Goal: Task Accomplishment & Management: Manage account settings

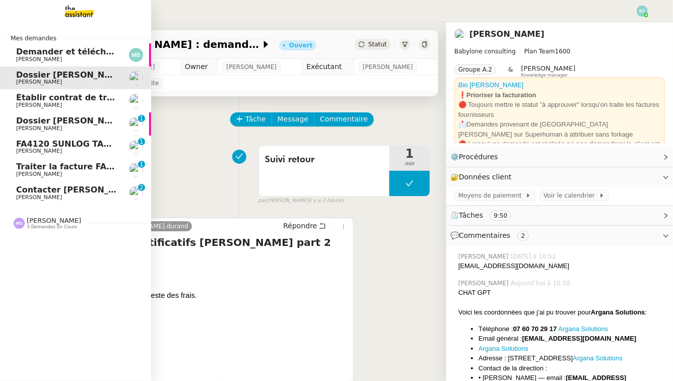
click at [32, 194] on span "[PERSON_NAME]" at bounding box center [39, 197] width 46 height 7
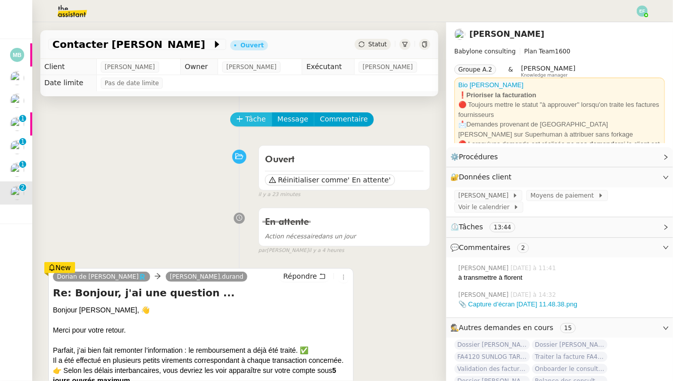
click at [247, 114] on span "Tâche" at bounding box center [255, 119] width 21 height 12
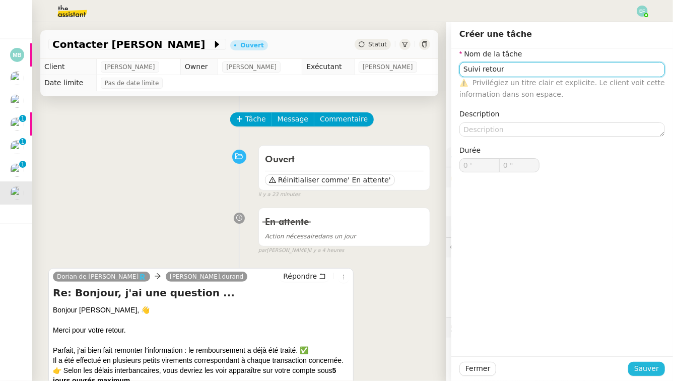
type input "Suivi retour"
click at [642, 363] on span "Sauver" at bounding box center [646, 368] width 25 height 12
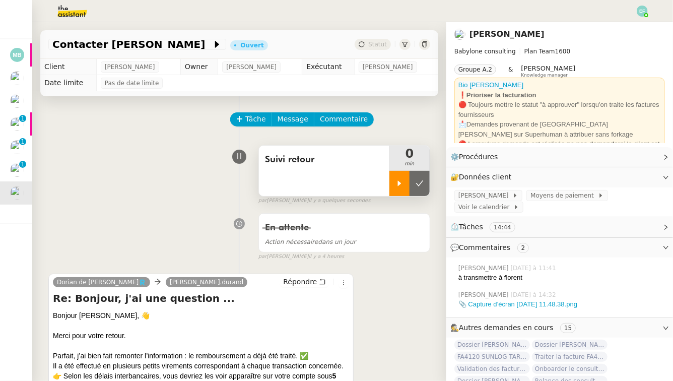
click at [395, 190] on div at bounding box center [399, 183] width 20 height 25
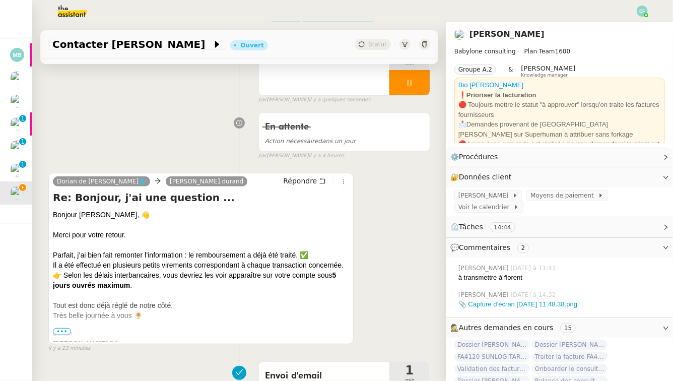
scroll to position [123, 0]
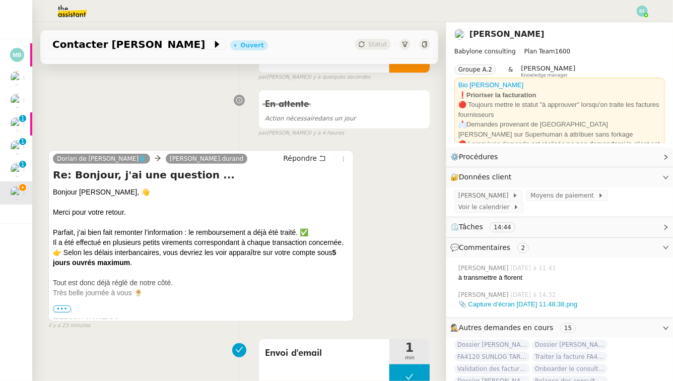
click at [62, 308] on span "•••" at bounding box center [62, 308] width 18 height 7
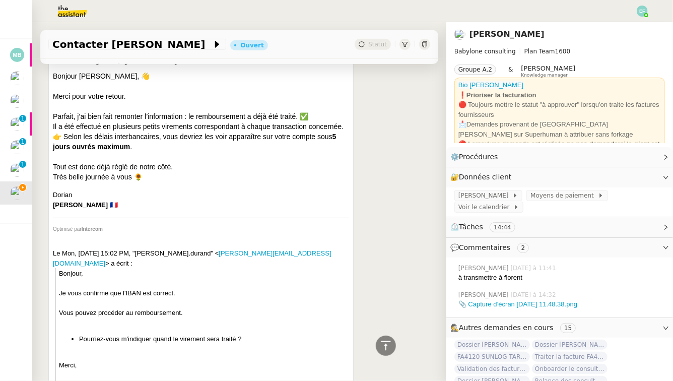
scroll to position [0, 0]
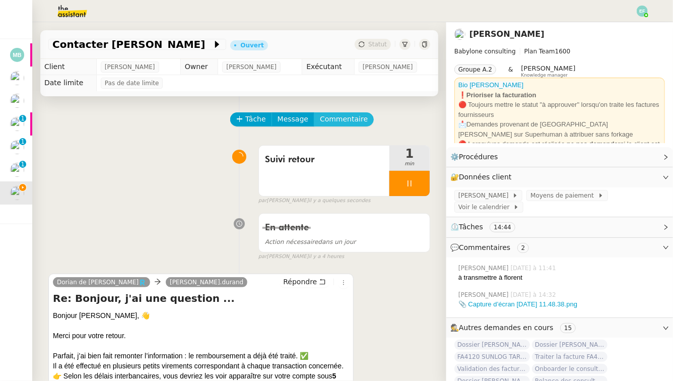
click at [353, 123] on span "Commentaire" at bounding box center [344, 119] width 48 height 12
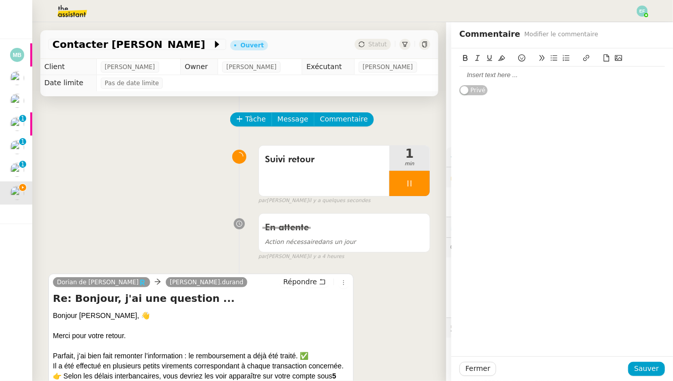
click at [512, 79] on div at bounding box center [561, 74] width 205 height 9
click at [644, 365] on span "Sauver" at bounding box center [646, 368] width 25 height 12
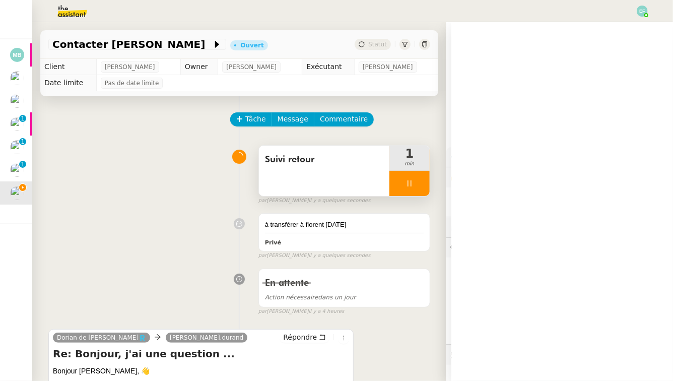
click at [412, 187] on icon at bounding box center [409, 183] width 8 height 8
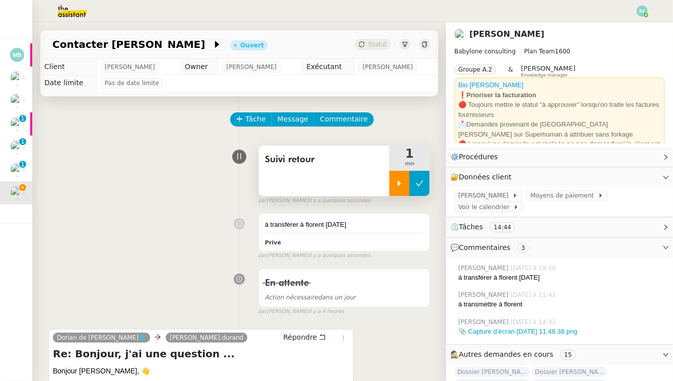
click at [416, 186] on icon at bounding box center [419, 183] width 8 height 8
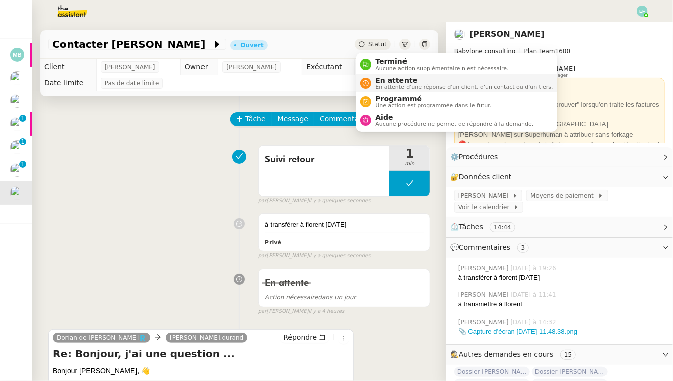
click at [387, 80] on span "En attente" at bounding box center [463, 80] width 177 height 8
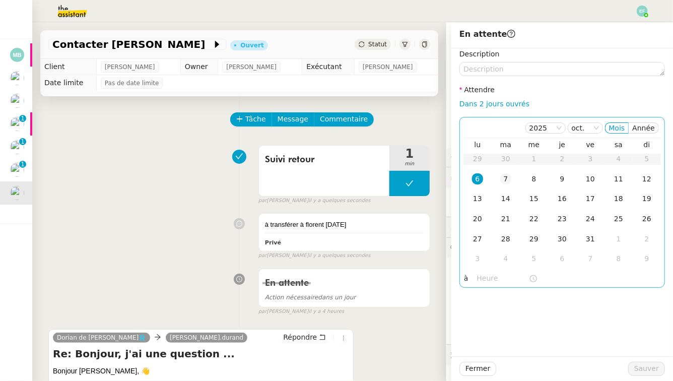
click at [509, 177] on div "7" at bounding box center [505, 178] width 11 height 11
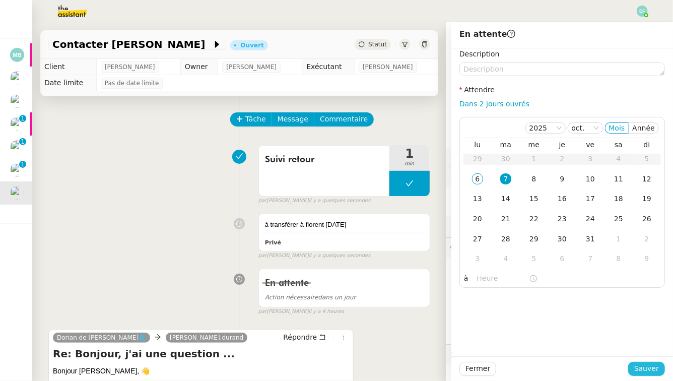
click at [650, 372] on span "Sauver" at bounding box center [646, 368] width 25 height 12
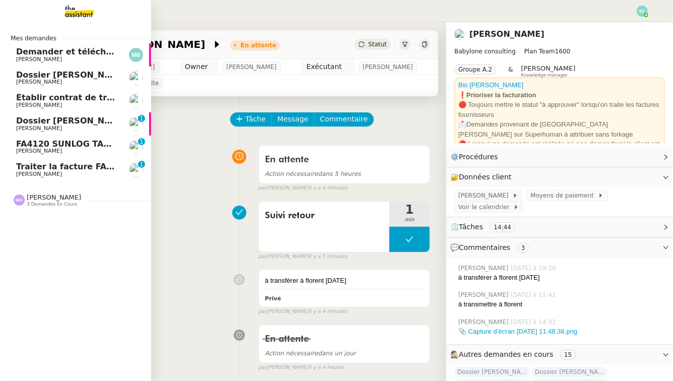
click at [39, 123] on span "Dossier [PERSON_NAME]" at bounding box center [72, 121] width 112 height 10
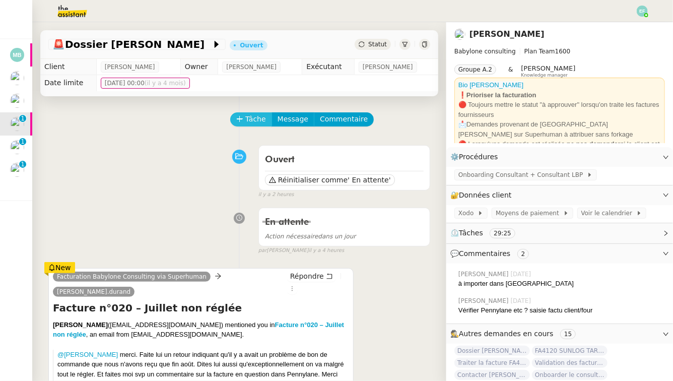
click at [242, 117] on icon at bounding box center [239, 118] width 7 height 7
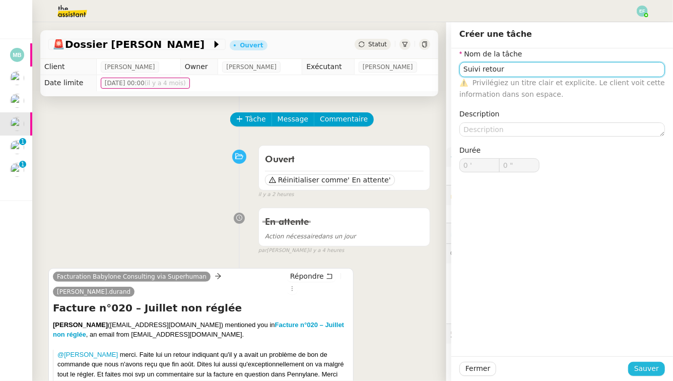
type input "Suivi retour"
click at [647, 368] on span "Sauver" at bounding box center [646, 368] width 25 height 12
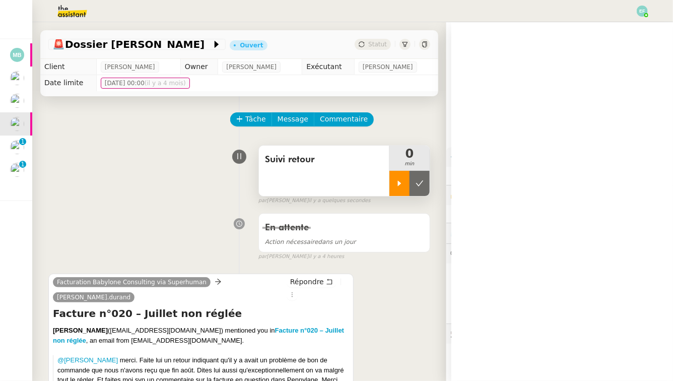
click at [393, 179] on div at bounding box center [399, 183] width 20 height 25
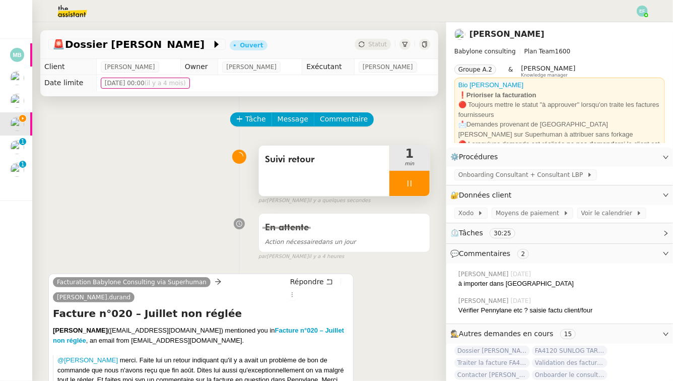
click at [409, 180] on icon at bounding box center [409, 183] width 8 height 8
click at [418, 184] on icon at bounding box center [419, 183] width 8 height 8
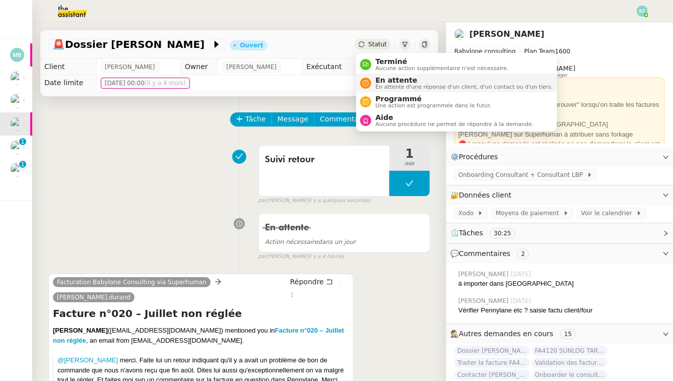
click at [379, 79] on span "En attente" at bounding box center [463, 80] width 177 height 8
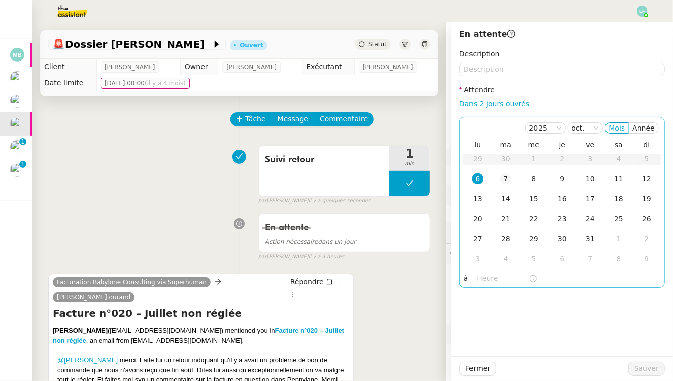
click at [508, 178] on div "7" at bounding box center [505, 178] width 11 height 11
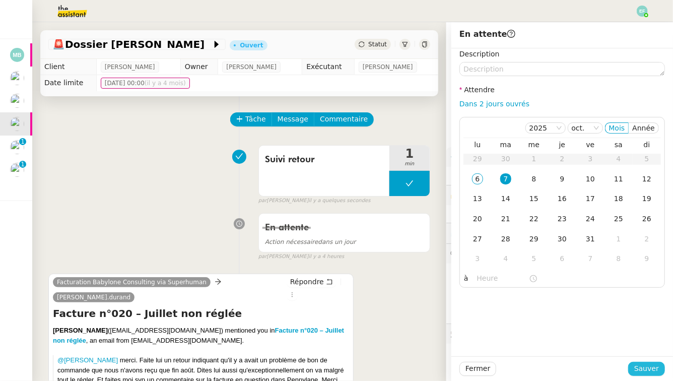
click at [643, 364] on span "Sauver" at bounding box center [646, 368] width 25 height 12
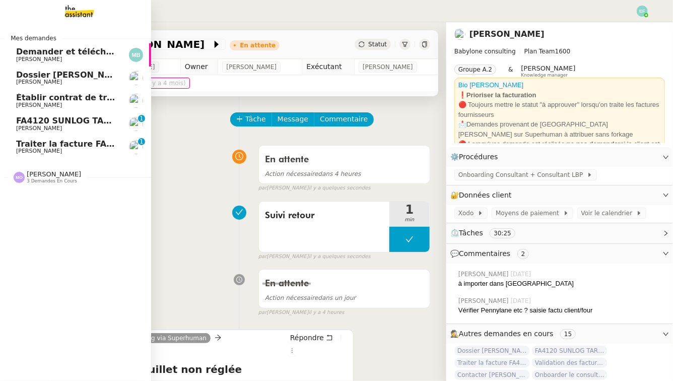
click at [24, 127] on span "[PERSON_NAME]" at bounding box center [39, 128] width 46 height 7
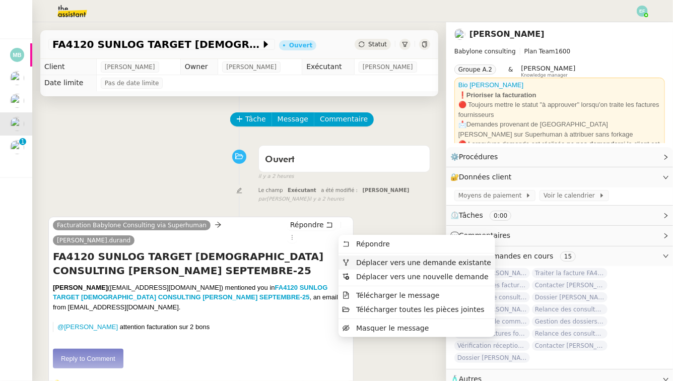
click at [356, 258] on span "Déplacer vers une demande existante" at bounding box center [423, 262] width 135 height 8
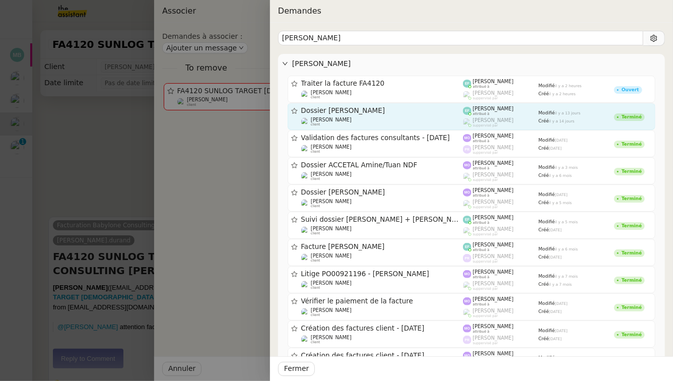
type input "[PERSON_NAME]"
click at [399, 112] on span "Dossier [PERSON_NAME]" at bounding box center [382, 110] width 162 height 7
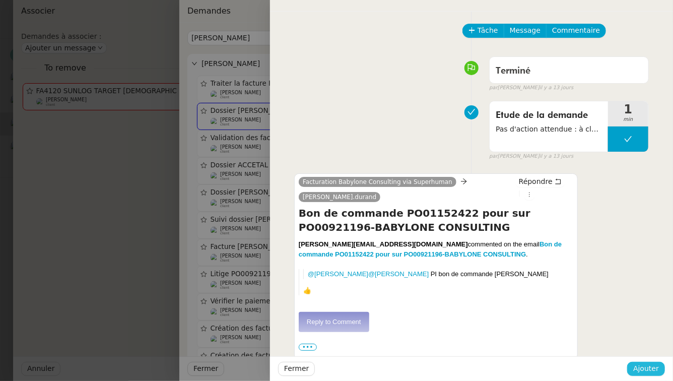
click at [638, 372] on span "Ajouter" at bounding box center [646, 368] width 26 height 12
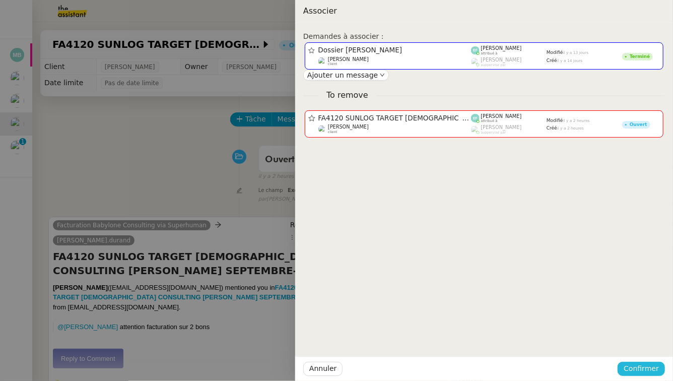
click at [643, 370] on span "Confirmer" at bounding box center [640, 368] width 35 height 12
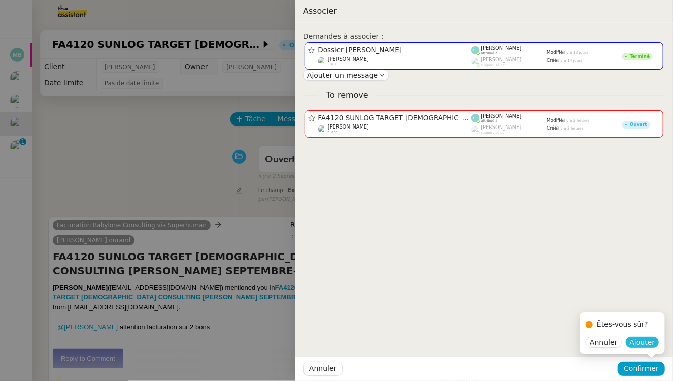
click at [646, 340] on span "Ajouter" at bounding box center [642, 342] width 26 height 10
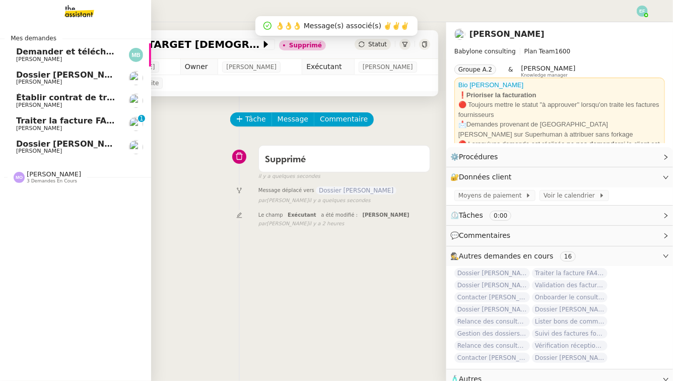
click at [45, 154] on span "[PERSON_NAME]" at bounding box center [39, 150] width 46 height 7
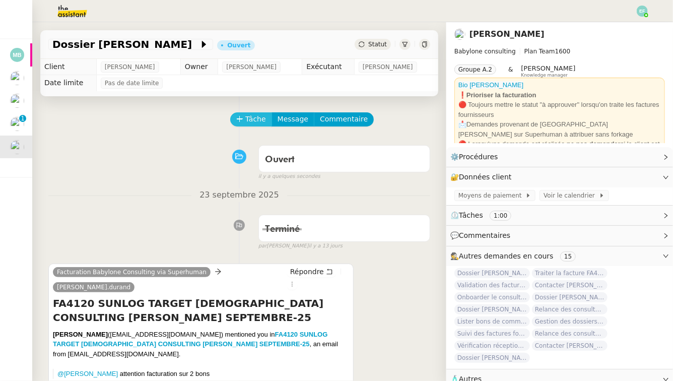
click at [258, 117] on span "Tâche" at bounding box center [255, 119] width 21 height 12
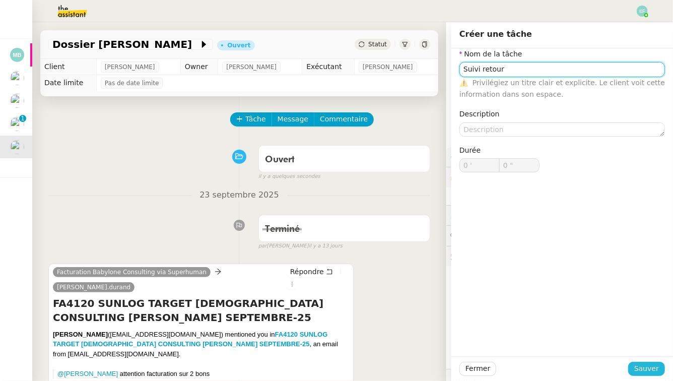
type input "Suivi retour"
click at [655, 372] on span "Sauver" at bounding box center [646, 368] width 25 height 12
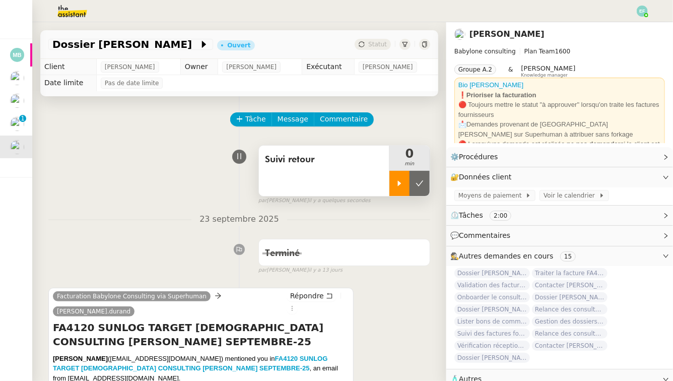
click at [397, 186] on icon at bounding box center [399, 183] width 8 height 8
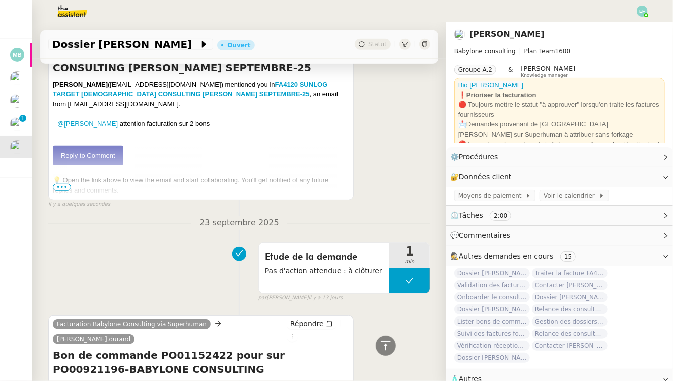
scroll to position [251, 0]
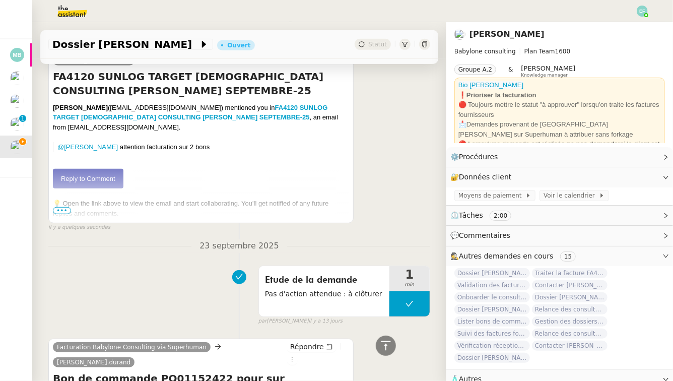
click at [103, 169] on link "Reply to Comment" at bounding box center [88, 179] width 70 height 20
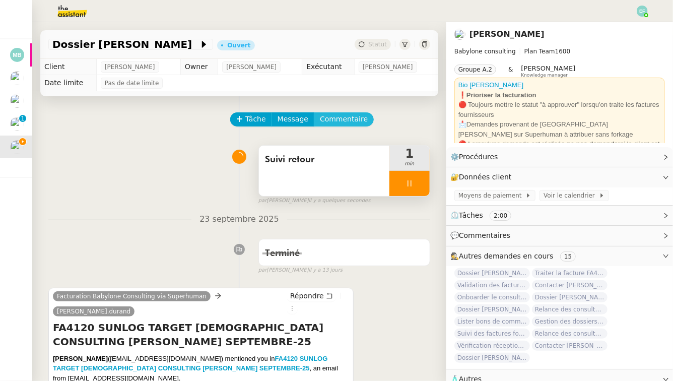
click at [341, 121] on span "Commentaire" at bounding box center [344, 119] width 48 height 12
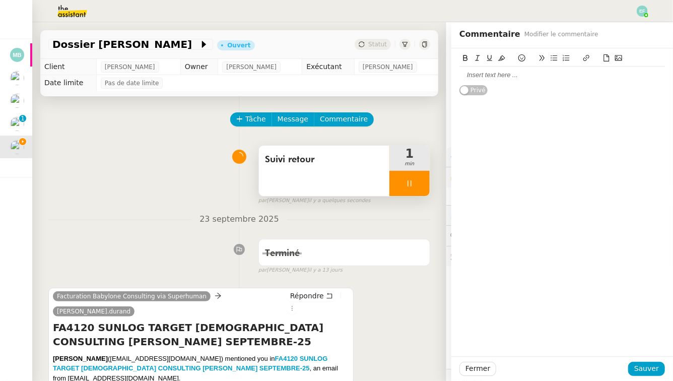
click at [516, 73] on div at bounding box center [561, 74] width 205 height 9
click at [646, 372] on span "Sauver" at bounding box center [646, 368] width 25 height 12
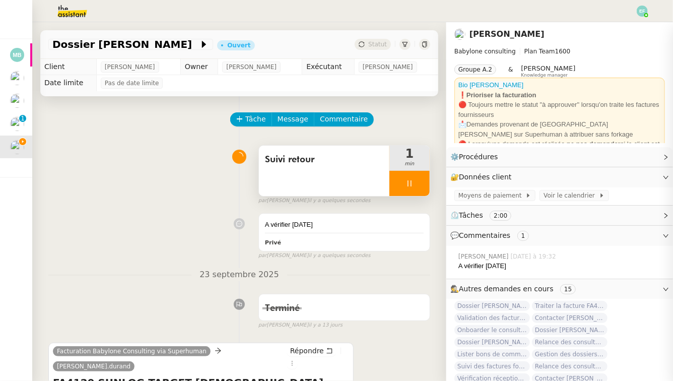
click at [417, 181] on div at bounding box center [409, 183] width 40 height 25
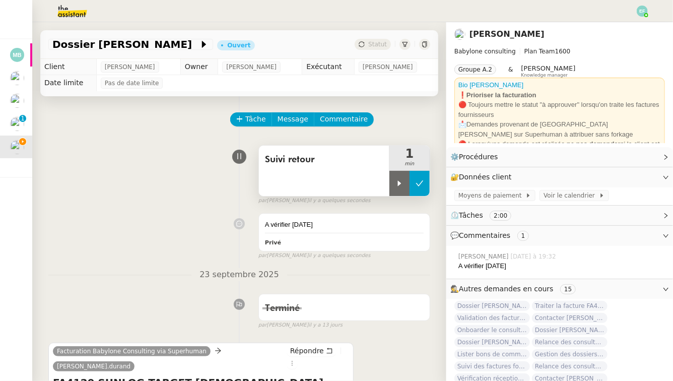
click at [421, 184] on icon at bounding box center [419, 183] width 8 height 8
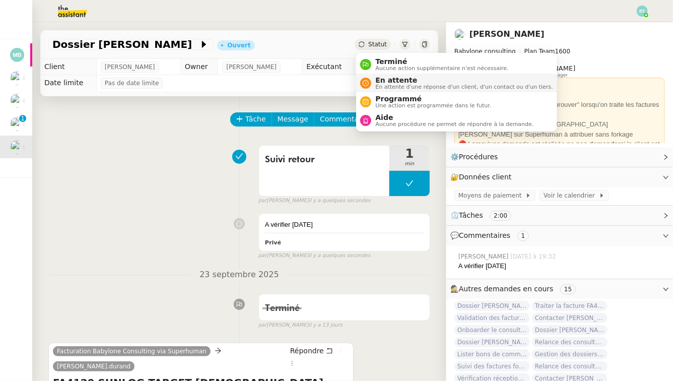
click at [378, 83] on span "En attente" at bounding box center [463, 80] width 177 height 8
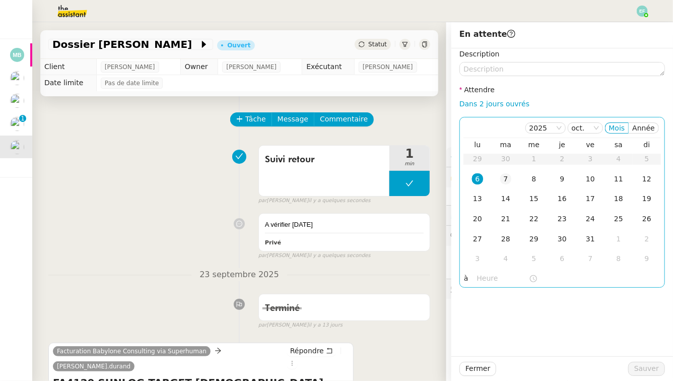
click at [501, 178] on div "7" at bounding box center [505, 178] width 11 height 11
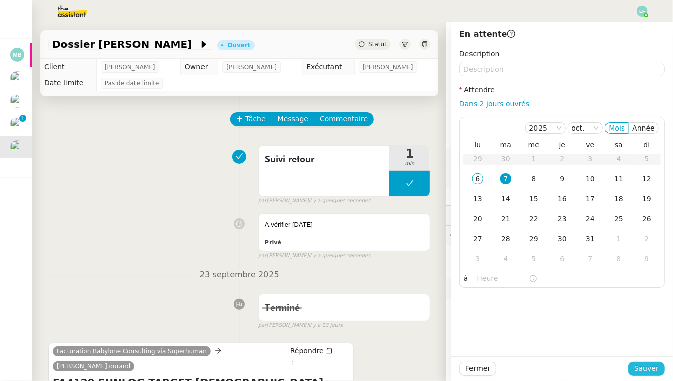
click at [640, 372] on span "Sauver" at bounding box center [646, 368] width 25 height 12
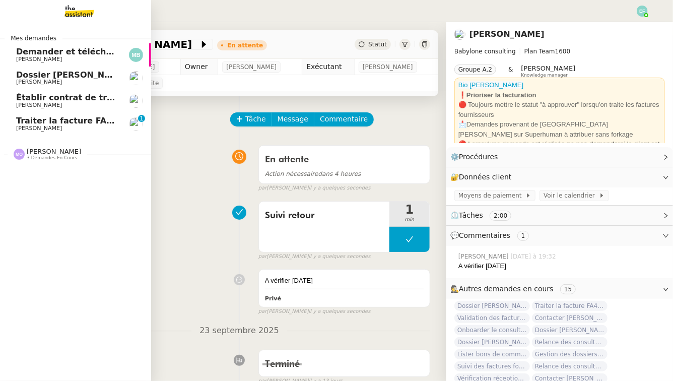
click at [38, 127] on span "[PERSON_NAME]" at bounding box center [39, 128] width 46 height 7
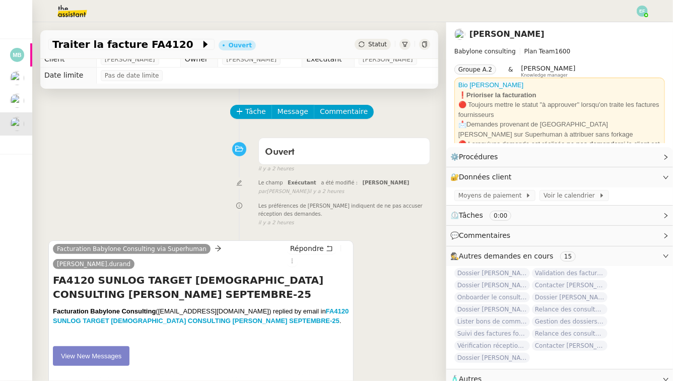
scroll to position [8, 0]
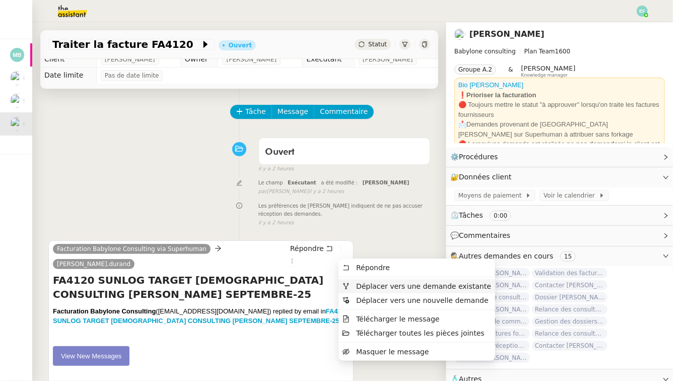
click at [354, 288] on span "Déplacer vers une demande existante" at bounding box center [416, 285] width 149 height 9
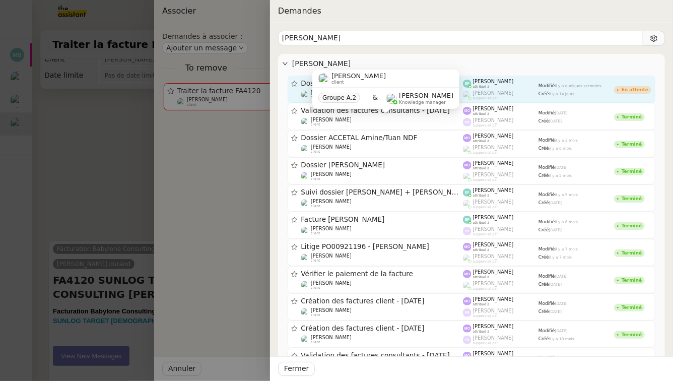
type input "[PERSON_NAME]"
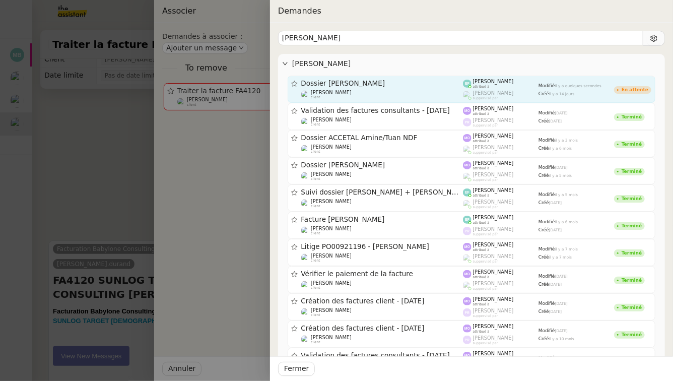
click at [478, 83] on span "[PERSON_NAME]" at bounding box center [493, 82] width 41 height 6
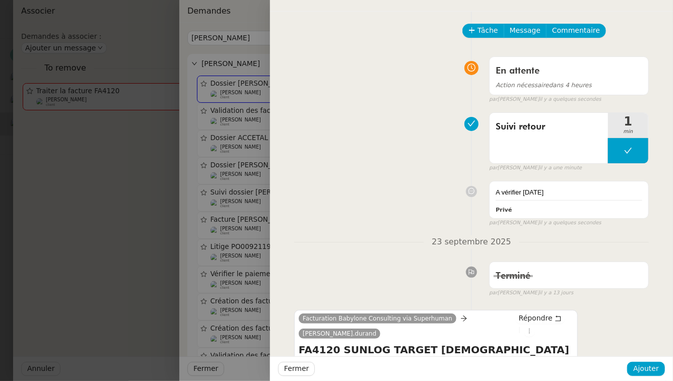
click at [648, 360] on div "Fermer Ajouter" at bounding box center [471, 368] width 403 height 25
click at [647, 367] on span "Ajouter" at bounding box center [646, 368] width 26 height 12
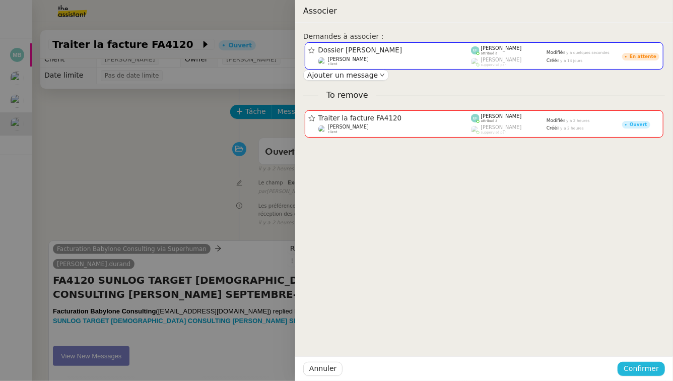
click at [655, 367] on span "Confirmer" at bounding box center [640, 368] width 35 height 12
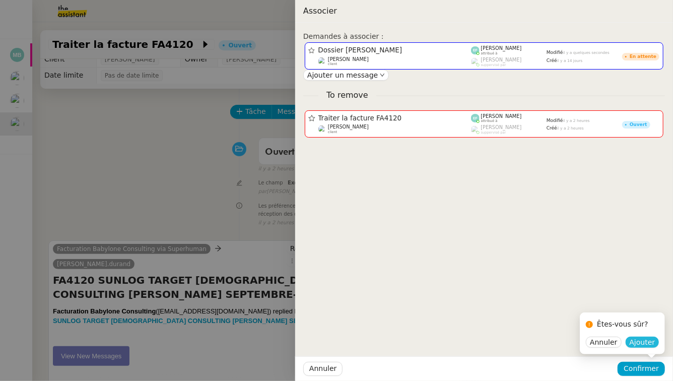
click at [646, 341] on span "Ajouter" at bounding box center [642, 342] width 26 height 10
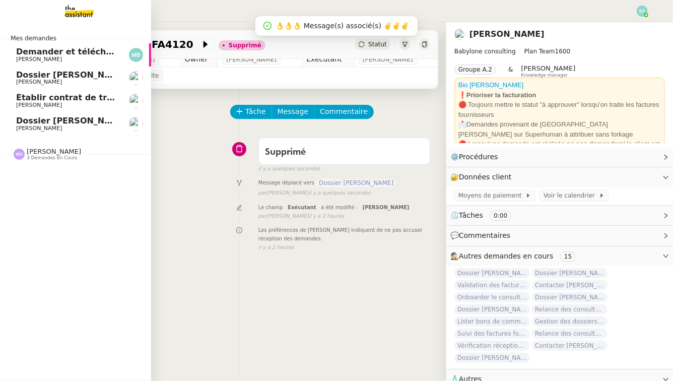
click at [26, 130] on span "[PERSON_NAME]" at bounding box center [39, 128] width 46 height 7
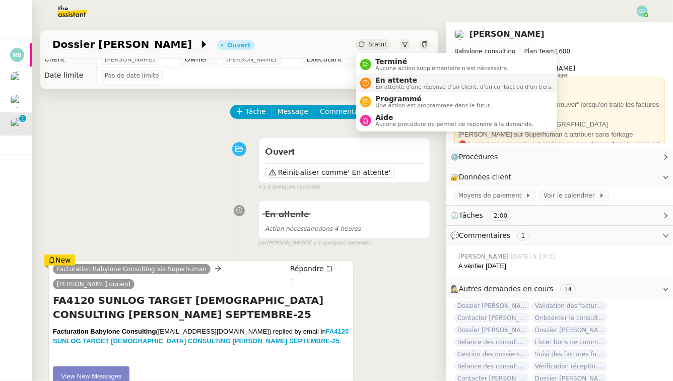
click at [384, 80] on span "En attente" at bounding box center [463, 80] width 177 height 8
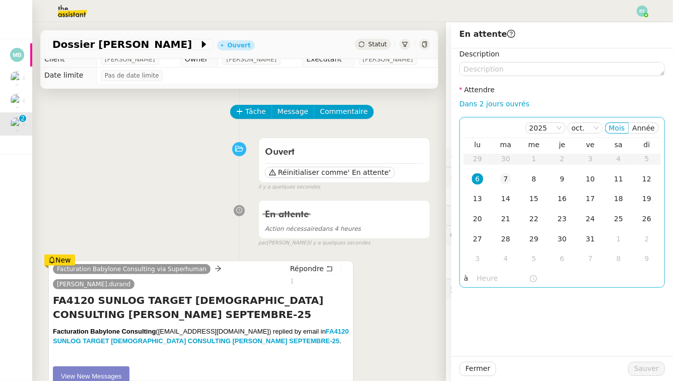
click at [508, 182] on div "7" at bounding box center [505, 178] width 11 height 11
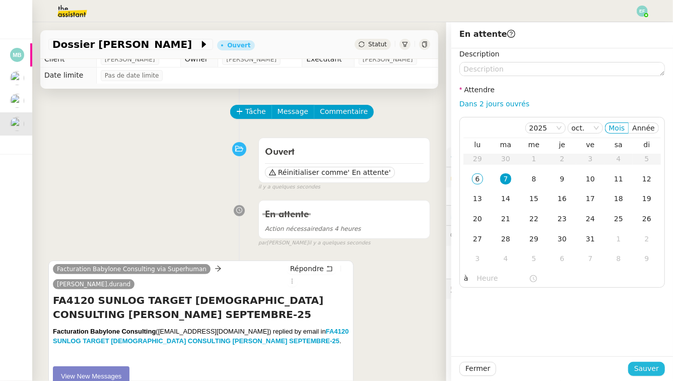
click at [651, 364] on span "Sauver" at bounding box center [646, 368] width 25 height 12
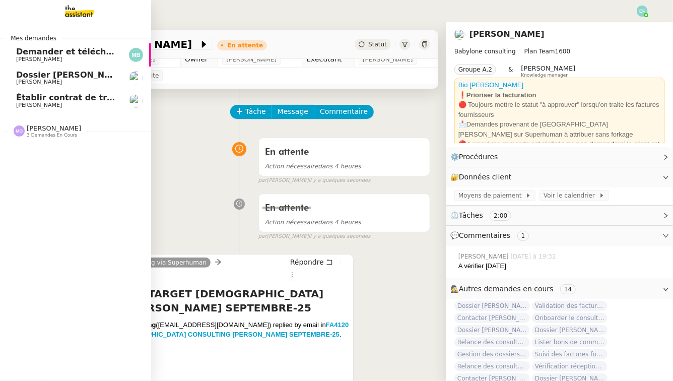
click at [28, 101] on span "Établir contrat de travail pour [PERSON_NAME]" at bounding box center [123, 98] width 214 height 10
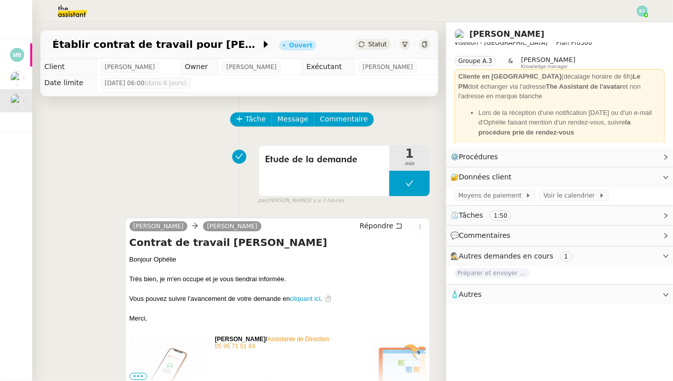
scroll to position [17, 0]
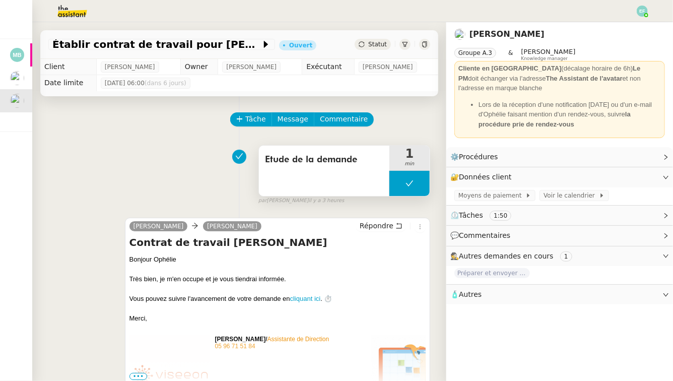
click at [413, 181] on button at bounding box center [409, 183] width 40 height 25
click at [394, 188] on div at bounding box center [399, 183] width 20 height 25
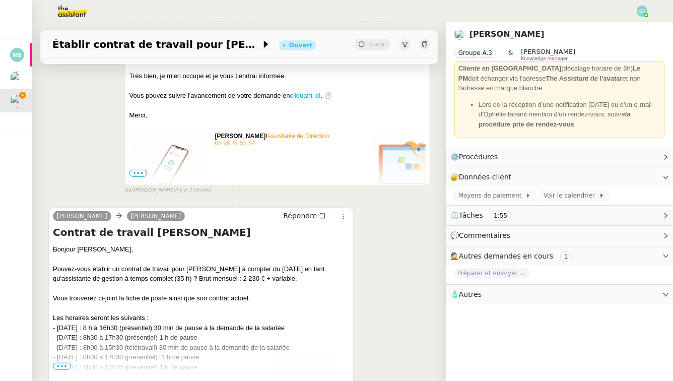
scroll to position [234, 0]
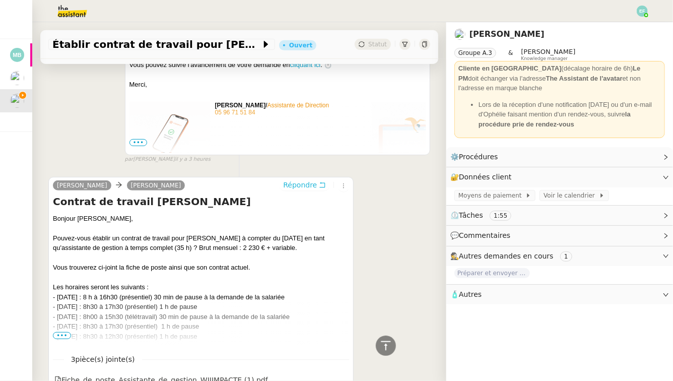
click at [325, 185] on icon at bounding box center [323, 185] width 6 height 6
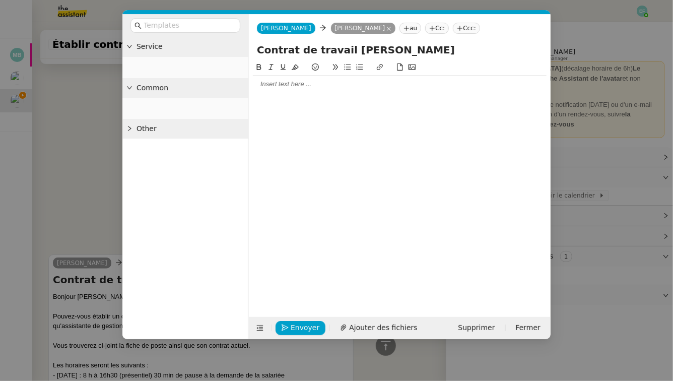
scroll to position [312, 0]
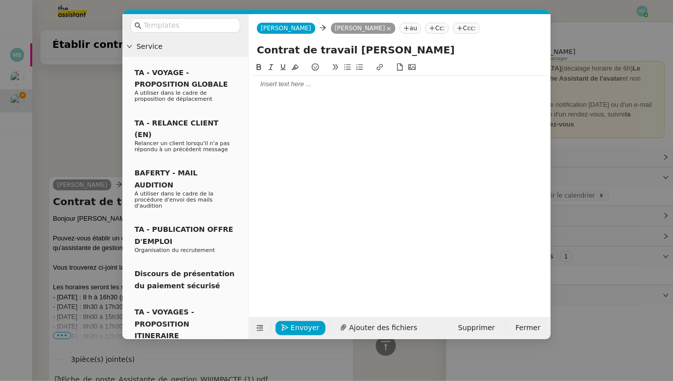
click at [317, 90] on div at bounding box center [399, 84] width 293 height 17
click at [79, 105] on nz-modal-container "Service TA - VOYAGE - PROPOSITION GLOBALE A utiliser dans le cadre de propositi…" at bounding box center [336, 190] width 673 height 381
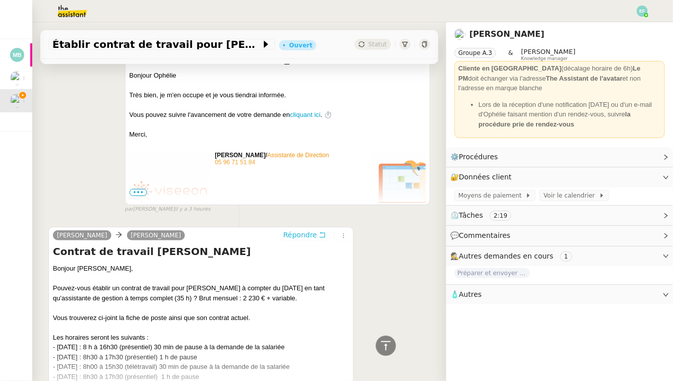
scroll to position [20, 0]
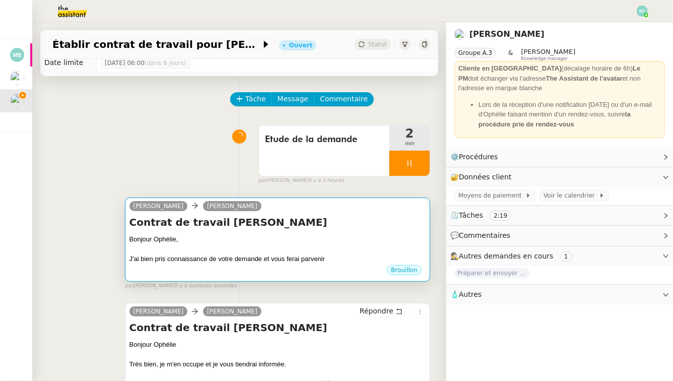
click at [324, 226] on h4 "Contrat de travail [PERSON_NAME]" at bounding box center [277, 222] width 296 height 14
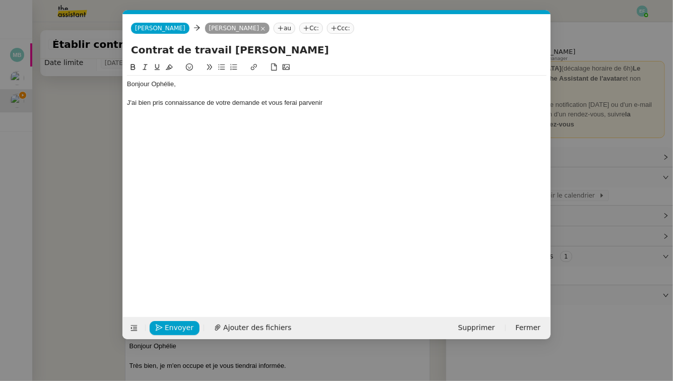
scroll to position [0, 21]
click at [354, 106] on div "J'ai bien pris connaissance de votre demande et vous ferai parvenir" at bounding box center [336, 102] width 419 height 9
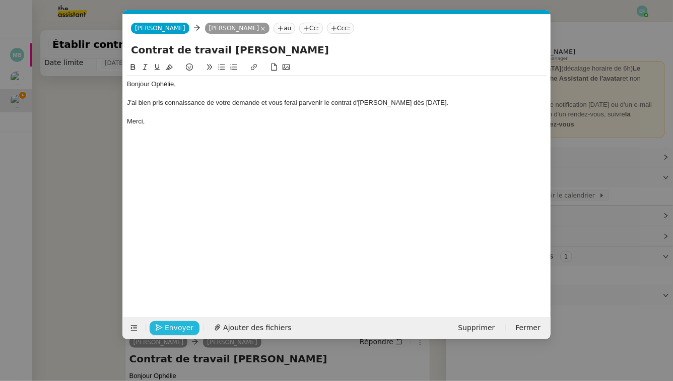
click at [188, 328] on span "Envoyer" at bounding box center [179, 328] width 29 height 12
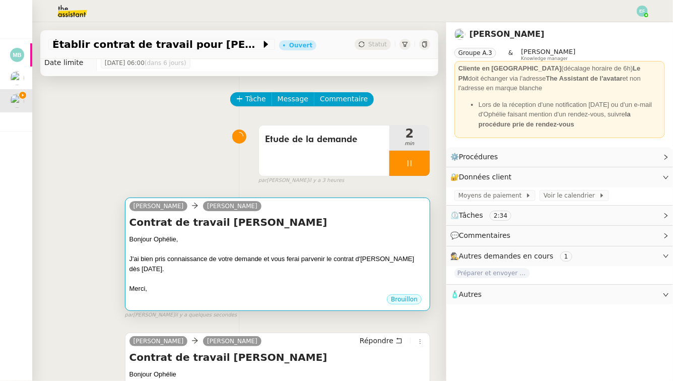
click at [403, 246] on div at bounding box center [277, 249] width 296 height 10
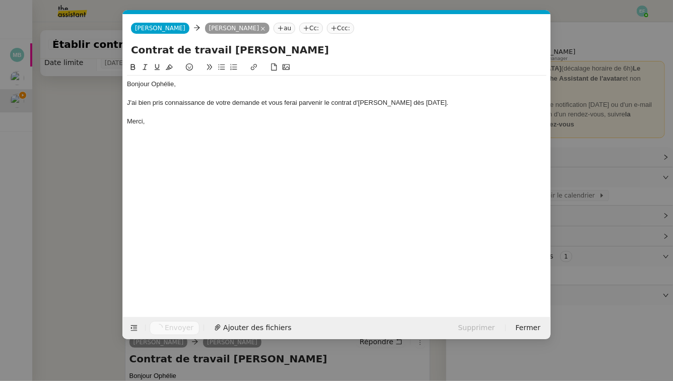
click at [69, 196] on nz-modal-container "Service TA - VOYAGE - PROPOSITION GLOBALE A utiliser dans le cadre de propositi…" at bounding box center [336, 190] width 673 height 381
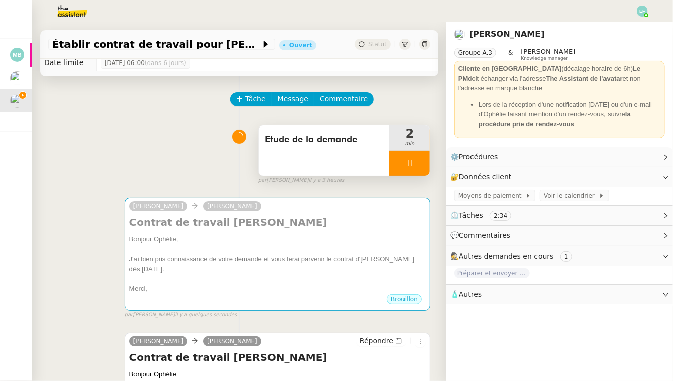
click at [290, 156] on div "Etude de la demande" at bounding box center [324, 150] width 130 height 50
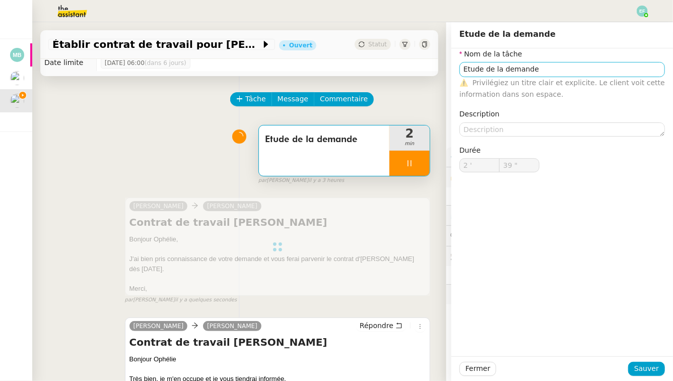
type input "Etude de la demande"
type input "2 '"
type input "40 ""
click at [543, 74] on input "Etude de la demande" at bounding box center [561, 69] width 205 height 15
type input "Etude de la demande +"
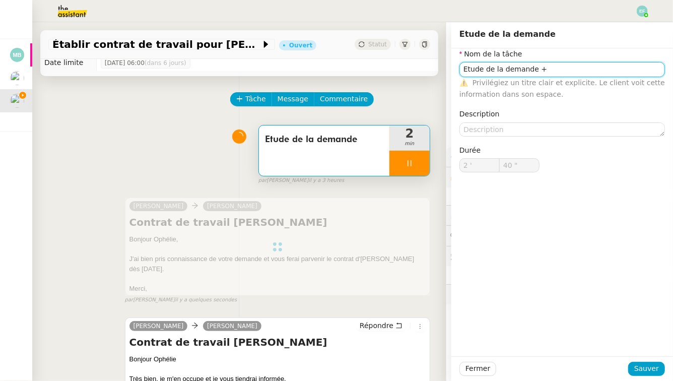
type input "41 ""
type input "Etude de la demande + envoi d'"
type input "42 ""
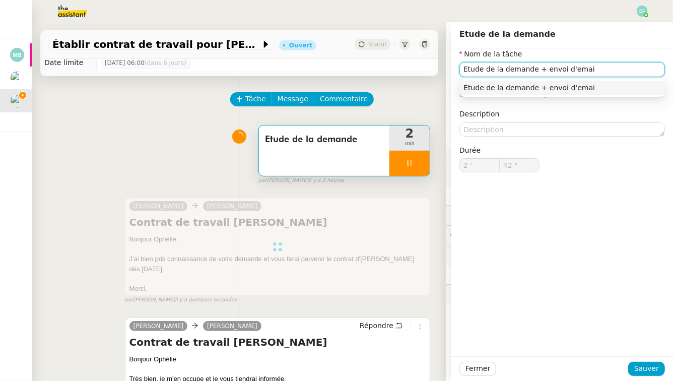
type input "Etude de la demande + envoi d'email"
type input "43 ""
type input "Etude de la demande + envoi d'email"
click at [653, 367] on span "Sauver" at bounding box center [646, 368] width 25 height 12
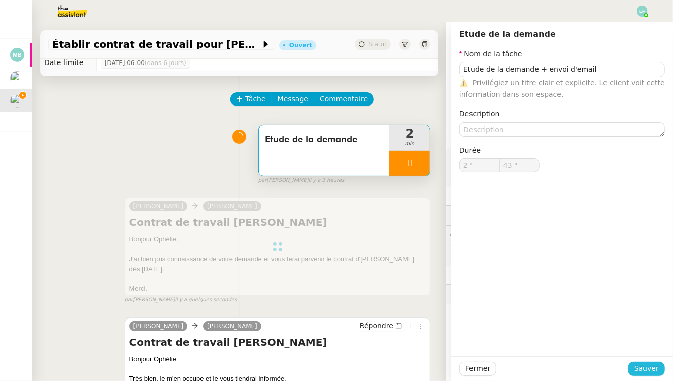
type input "44 ""
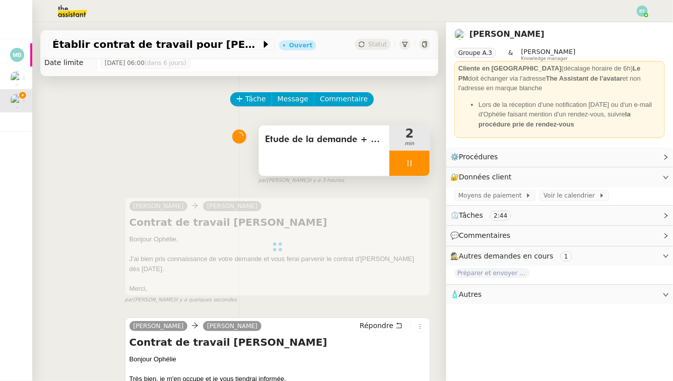
click at [409, 167] on div at bounding box center [409, 163] width 40 height 25
click at [414, 162] on button at bounding box center [419, 163] width 20 height 25
click at [356, 145] on span "Etude de la demande + envoi d'email" at bounding box center [324, 139] width 118 height 15
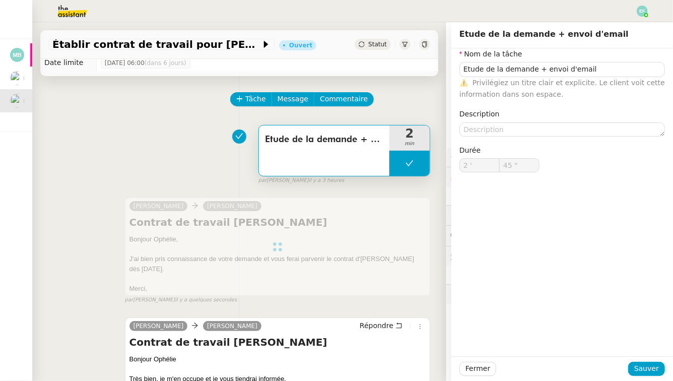
click at [231, 144] on div "Etude de la demande + envoi d'email 2 min false par [PERSON_NAME] il y a 3 heur…" at bounding box center [239, 152] width 382 height 64
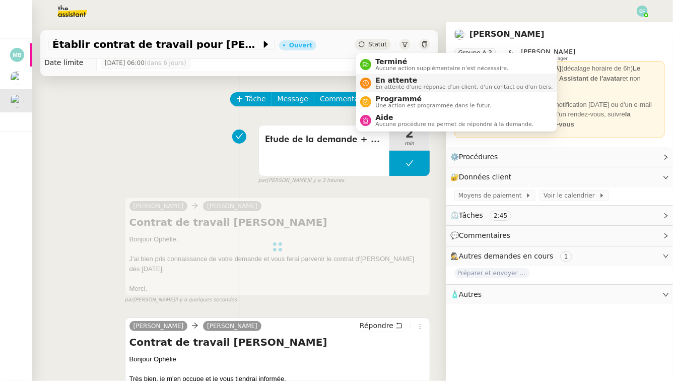
click at [383, 81] on span "En attente" at bounding box center [463, 80] width 177 height 8
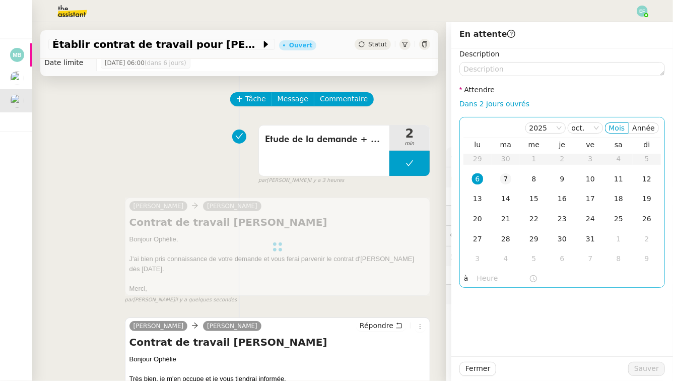
click at [510, 172] on td "7" at bounding box center [505, 179] width 28 height 20
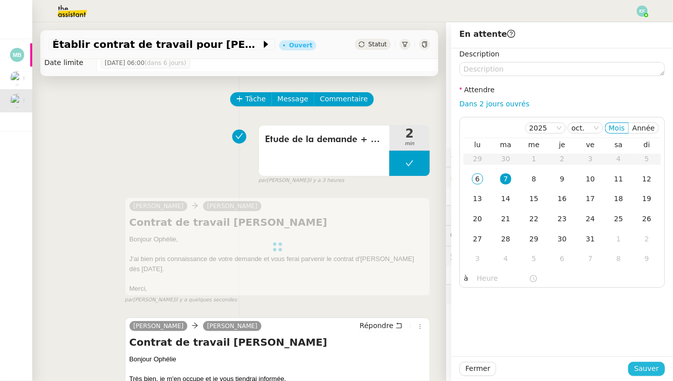
click at [639, 367] on span "Sauver" at bounding box center [646, 368] width 25 height 12
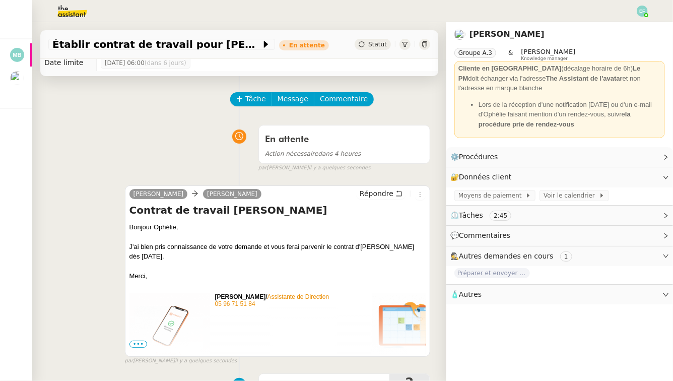
click at [351, 106] on div "Tâche Message Commentaire" at bounding box center [330, 104] width 199 height 24
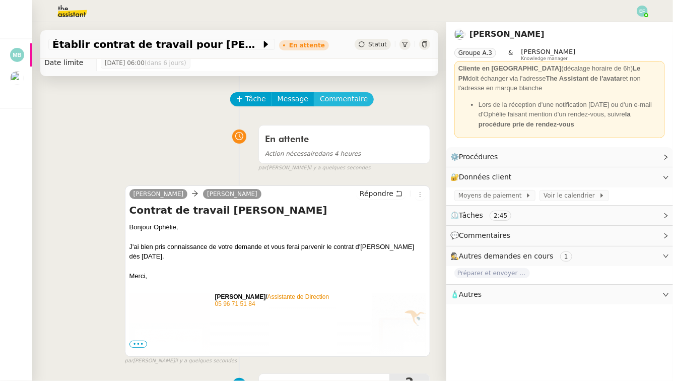
click at [349, 100] on span "Commentaire" at bounding box center [344, 99] width 48 height 12
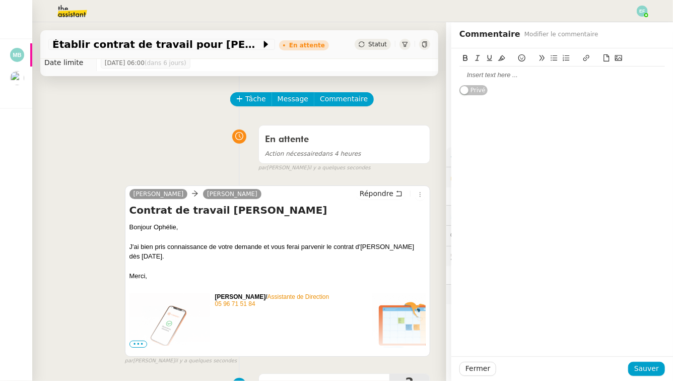
click at [482, 77] on div at bounding box center [561, 74] width 205 height 9
click at [657, 370] on span "Sauver" at bounding box center [646, 368] width 25 height 12
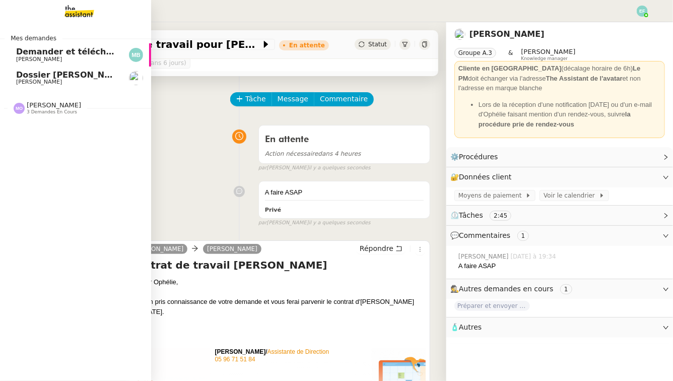
click at [25, 79] on span "[PERSON_NAME]" at bounding box center [39, 82] width 46 height 7
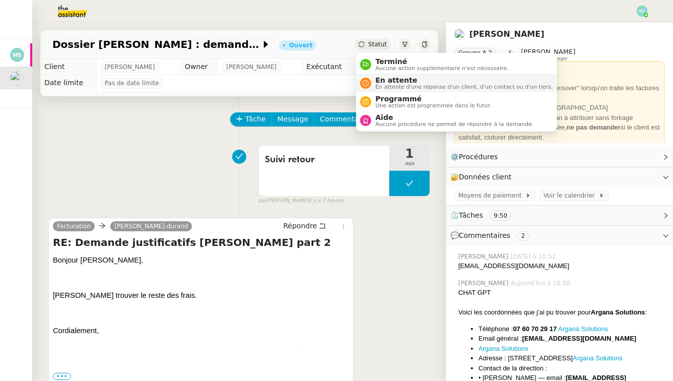
click at [383, 80] on span "En attente" at bounding box center [463, 80] width 177 height 8
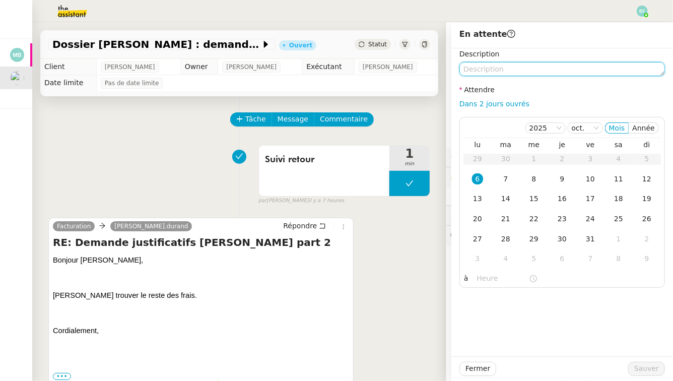
click at [504, 71] on textarea at bounding box center [561, 69] width 205 height 14
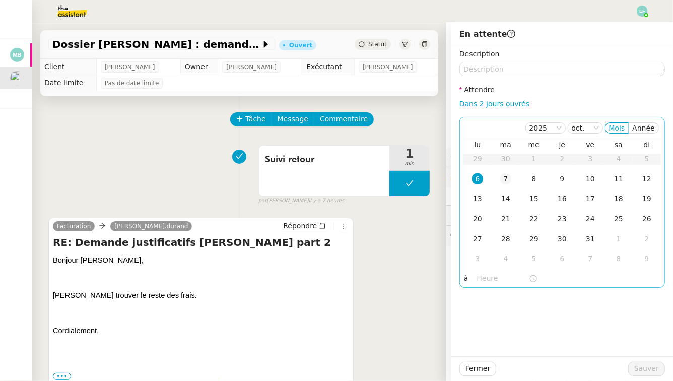
click at [508, 180] on div "7" at bounding box center [505, 178] width 11 height 11
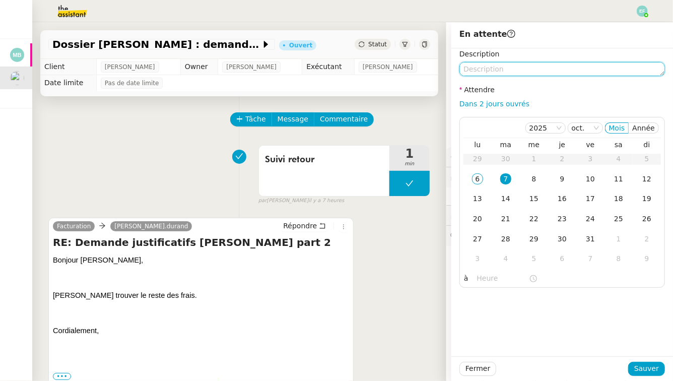
click at [513, 69] on textarea at bounding box center [561, 69] width 205 height 14
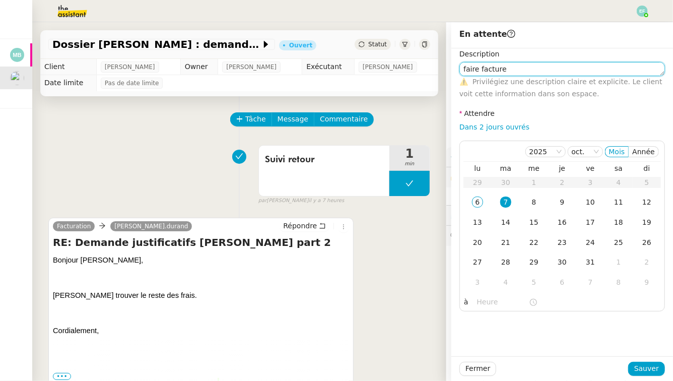
click at [466, 69] on textarea "faire facture" at bounding box center [561, 69] width 205 height 14
type textarea "vérifier justifs + faire facture"
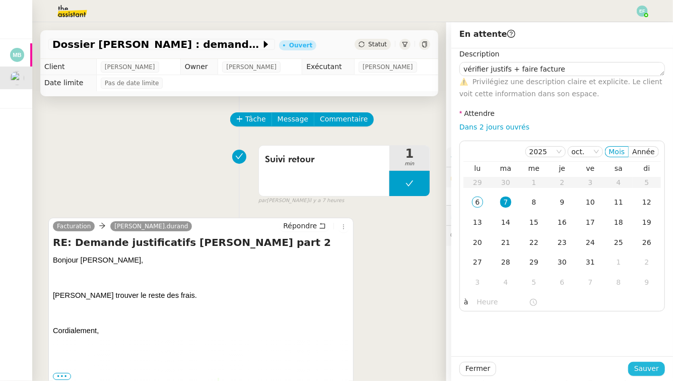
click at [650, 369] on span "Sauver" at bounding box center [646, 368] width 25 height 12
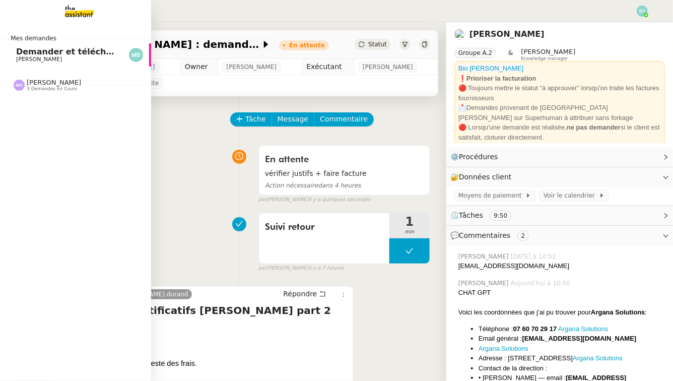
click at [30, 55] on span "Demander et télécharger les factures pour Qonto" at bounding box center [128, 52] width 225 height 10
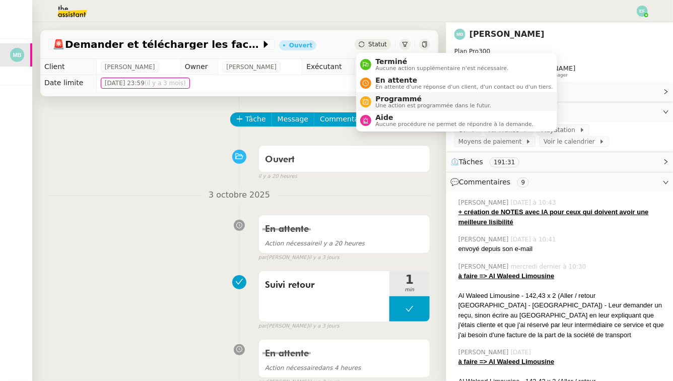
click at [382, 98] on span "Programmé" at bounding box center [433, 99] width 116 height 8
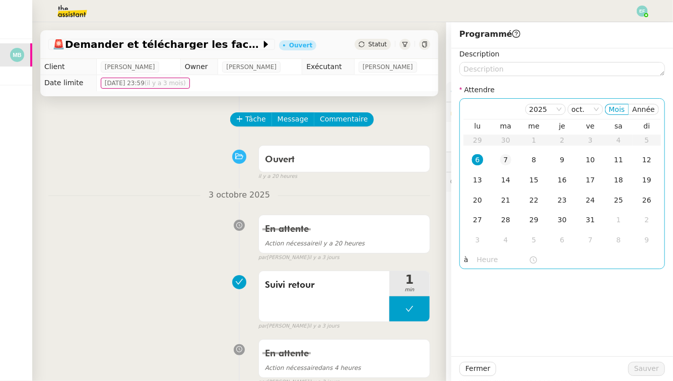
click at [509, 157] on div "7" at bounding box center [505, 159] width 11 height 11
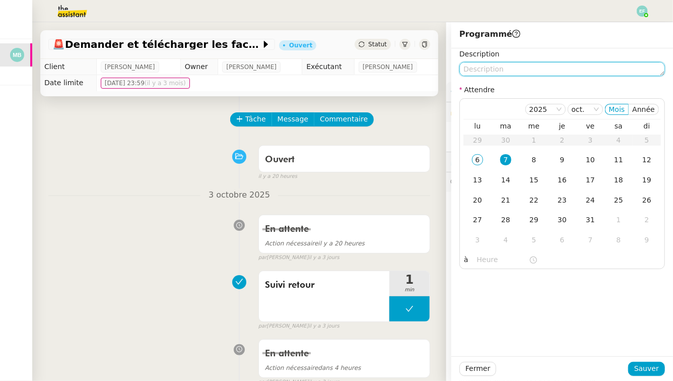
click at [516, 70] on textarea at bounding box center [561, 69] width 205 height 14
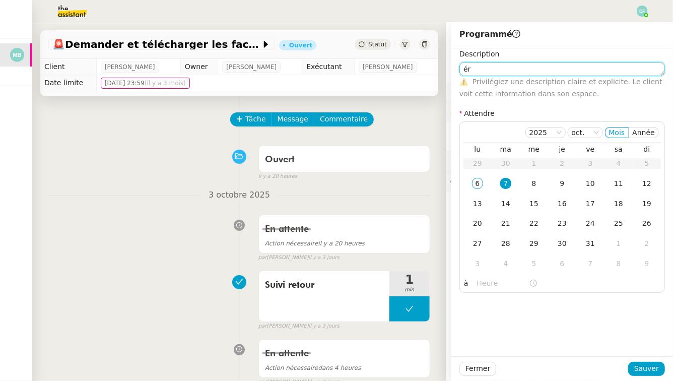
type textarea "é"
type textarea "vérifier mails marina pour Al Limousine"
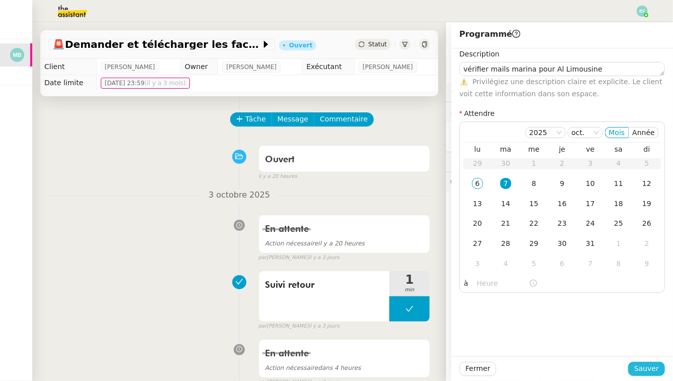
click at [648, 373] on span "Sauver" at bounding box center [646, 368] width 25 height 12
